Goal: Information Seeking & Learning: Check status

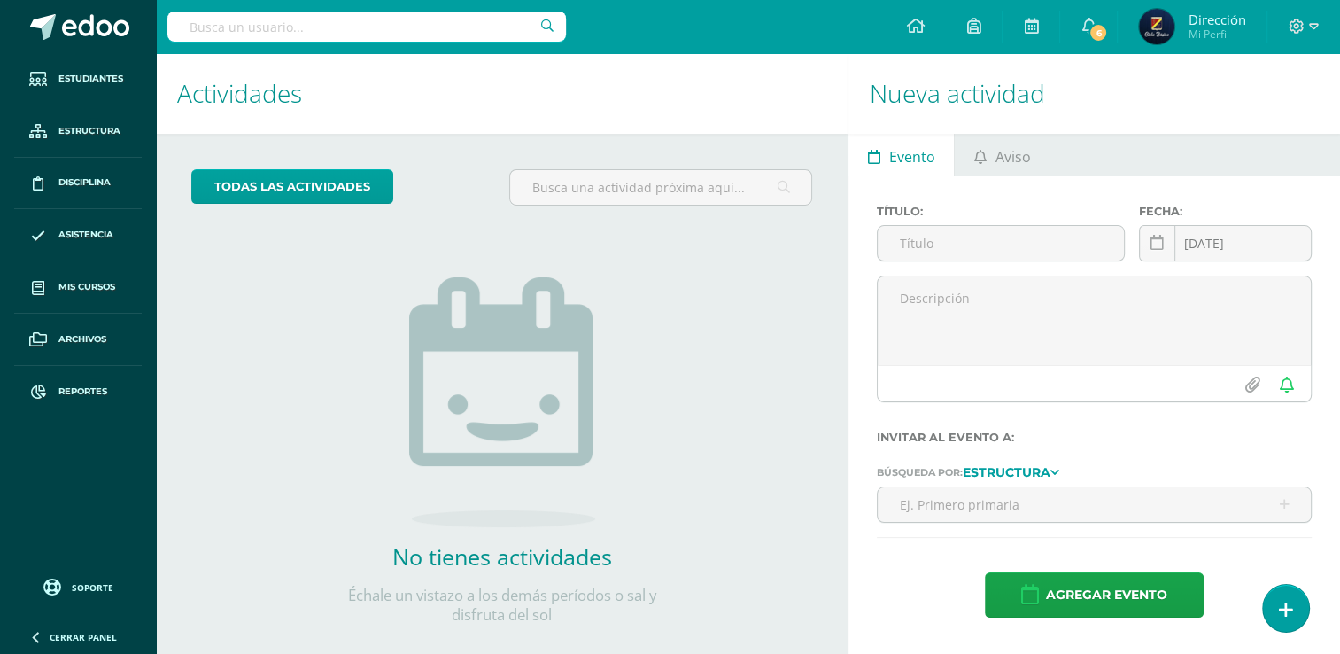
click at [358, 33] on input "text" at bounding box center [366, 27] width 399 height 30
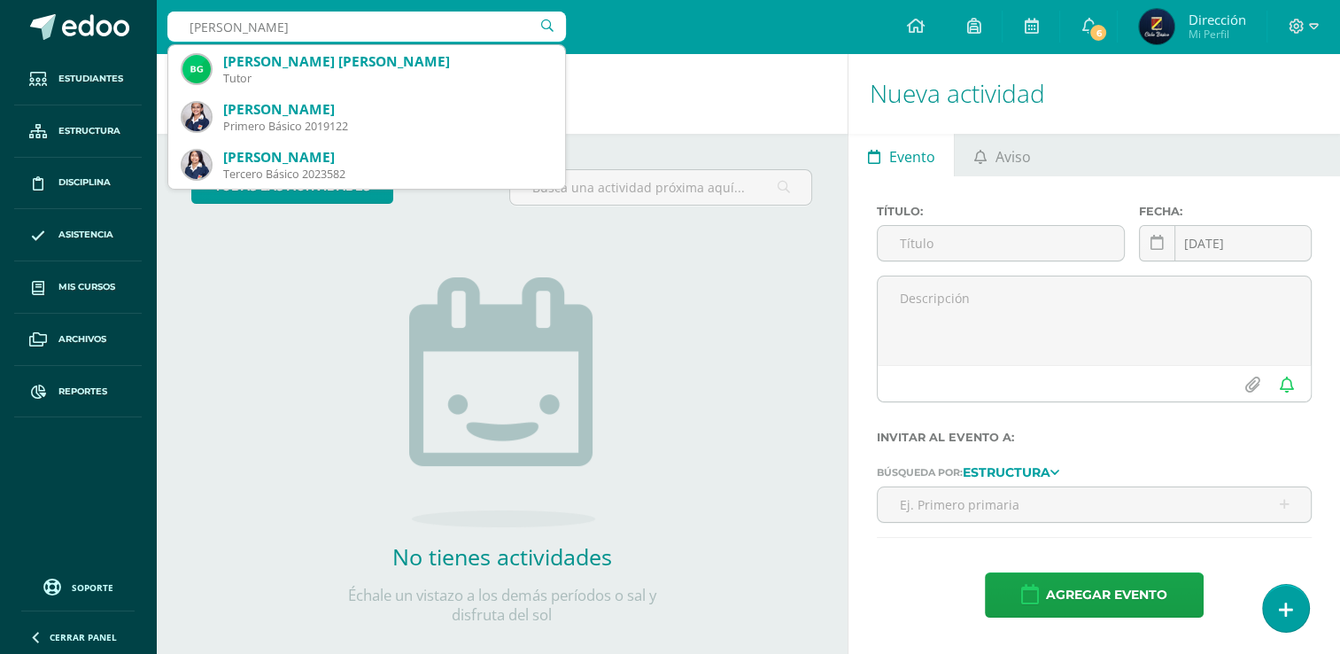
type input "Dulce María Iboy"
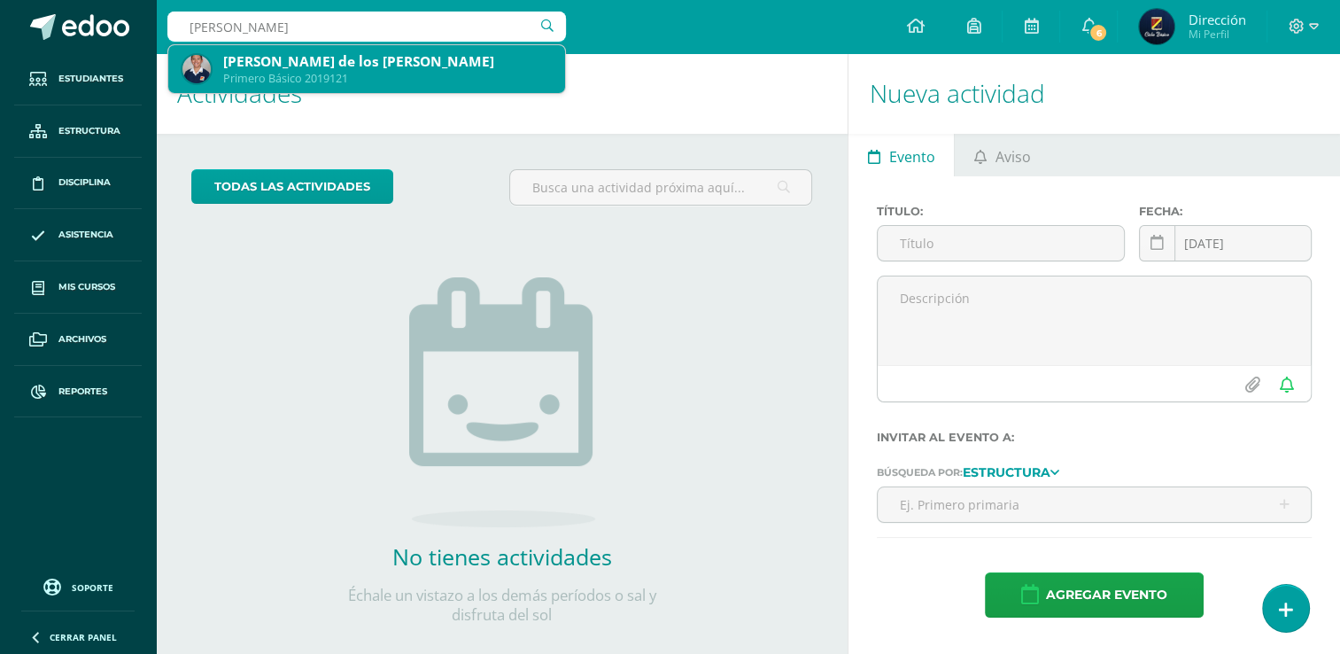
click at [427, 69] on div "[PERSON_NAME] de los [PERSON_NAME]" at bounding box center [387, 61] width 328 height 19
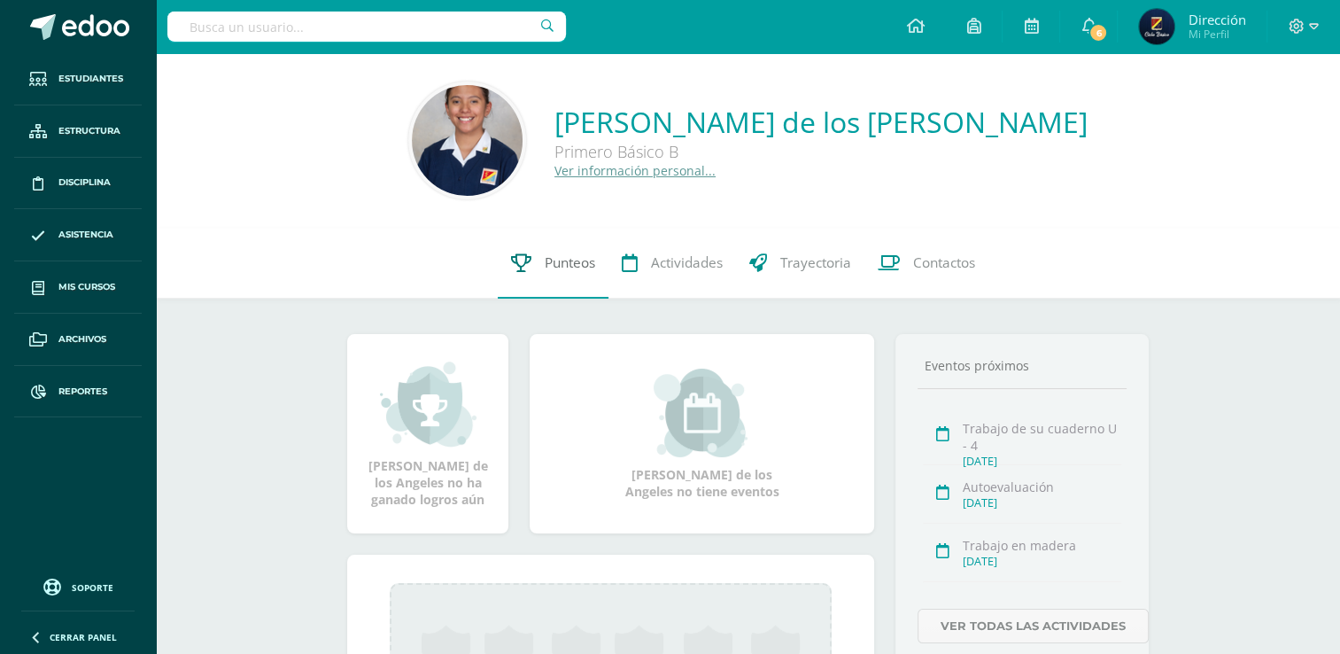
click at [570, 260] on span "Punteos" at bounding box center [570, 262] width 50 height 19
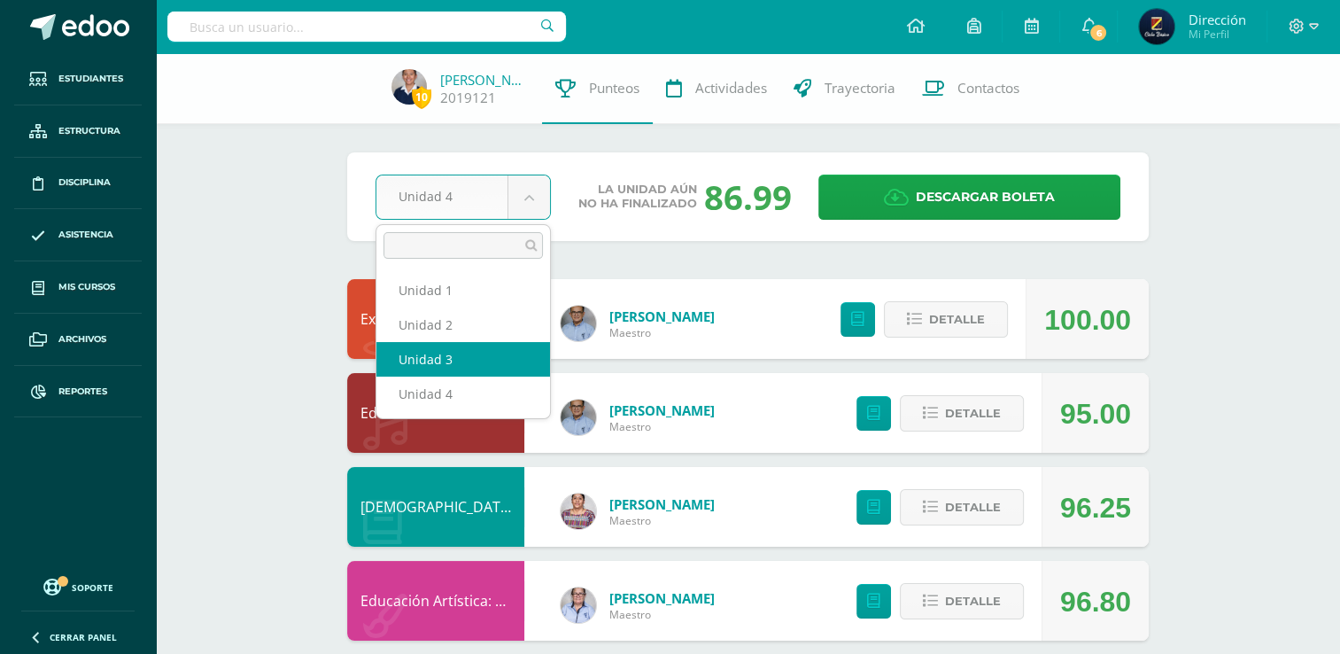
select select "Unidad 3"
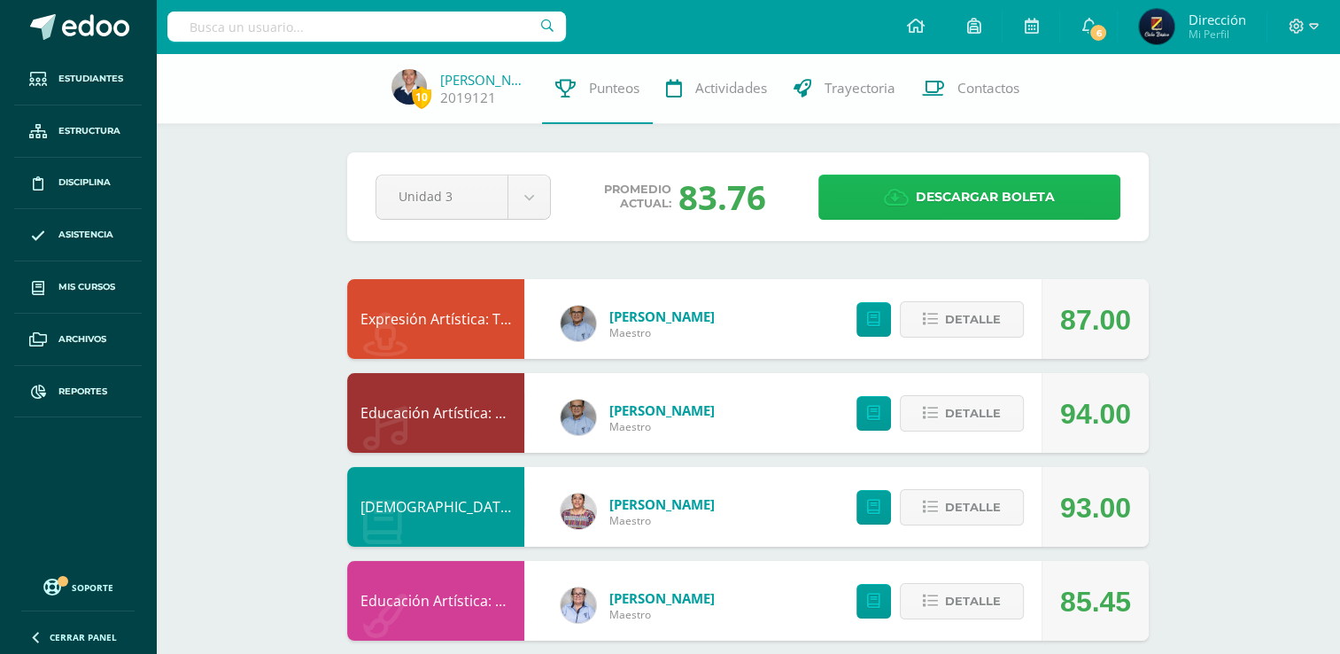
click at [983, 185] on span "Descargar boleta" at bounding box center [985, 196] width 139 height 43
click at [483, 94] on link "2019121" at bounding box center [468, 98] width 56 height 19
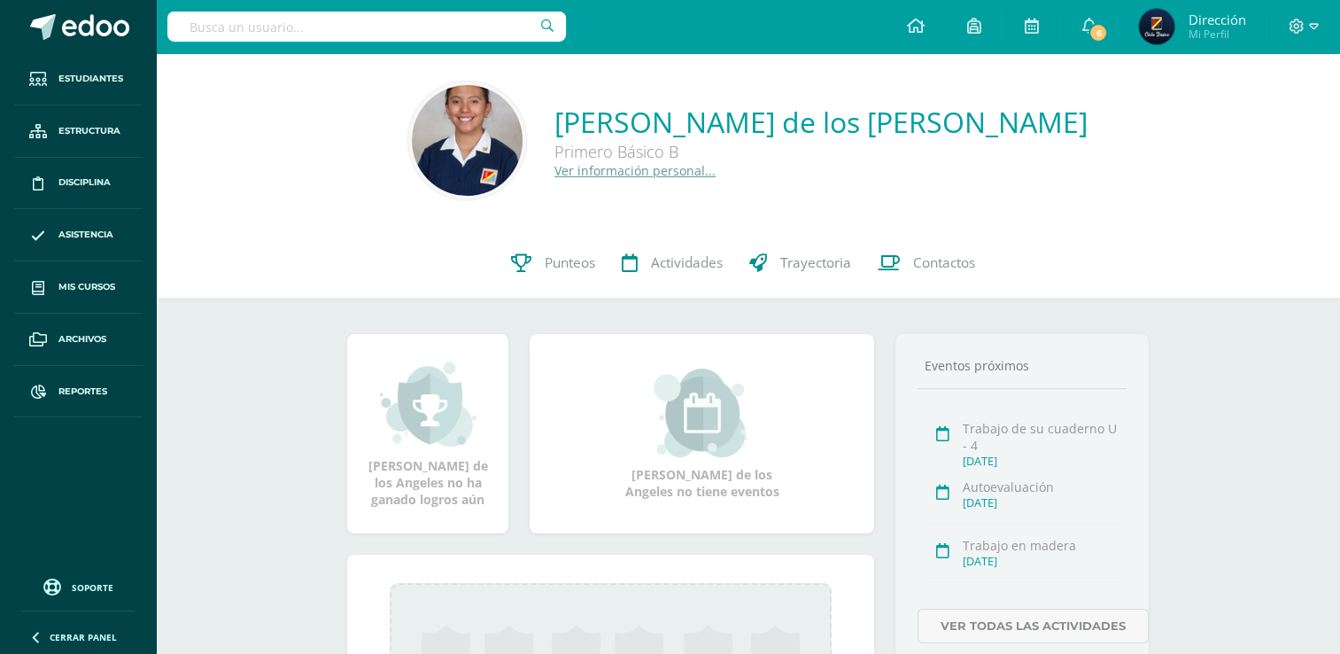
click at [648, 172] on link "Ver información personal..." at bounding box center [635, 170] width 161 height 17
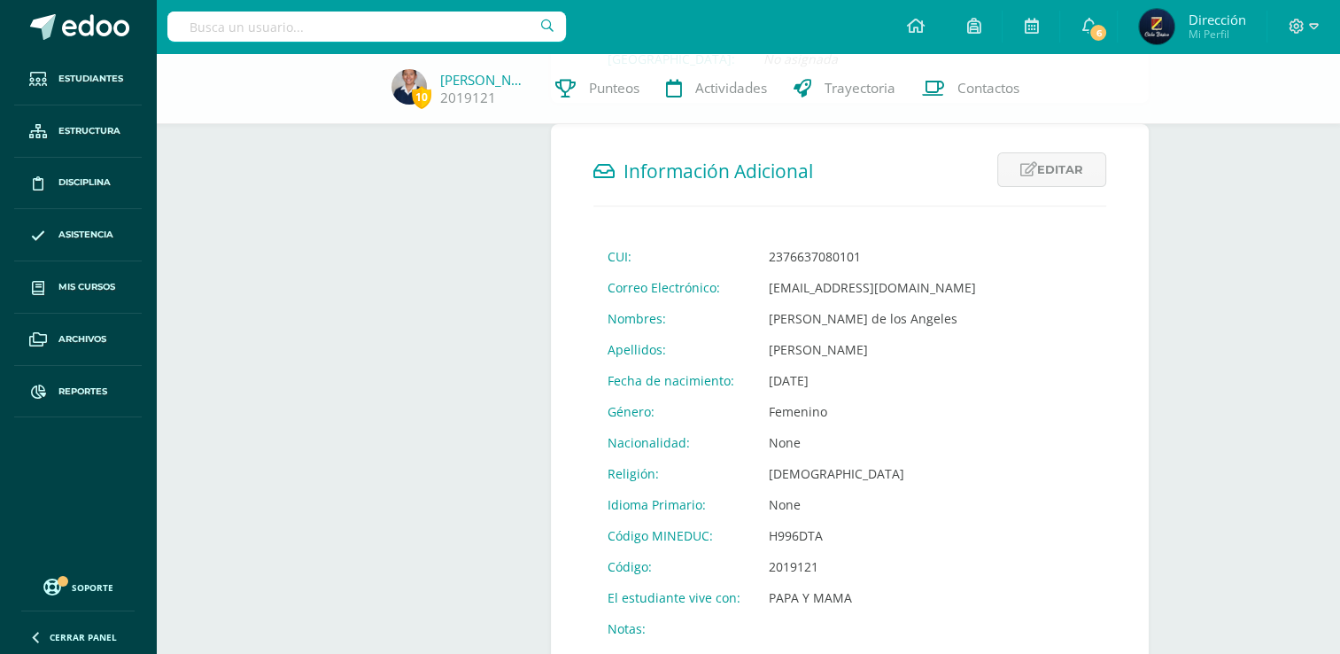
scroll to position [631, 0]
